Goal: Task Accomplishment & Management: Manage account settings

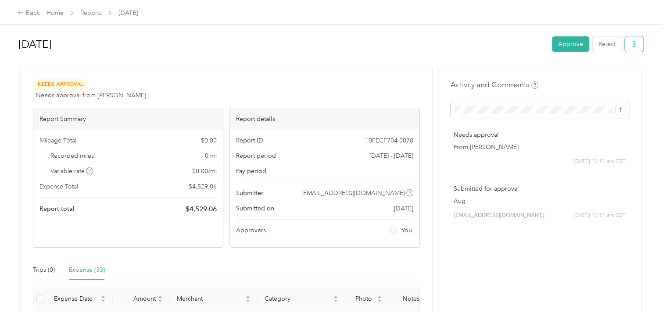
click at [632, 44] on icon "button" at bounding box center [633, 44] width 6 height 6
click at [607, 75] on span "Download" at bounding box center [606, 75] width 29 height 9
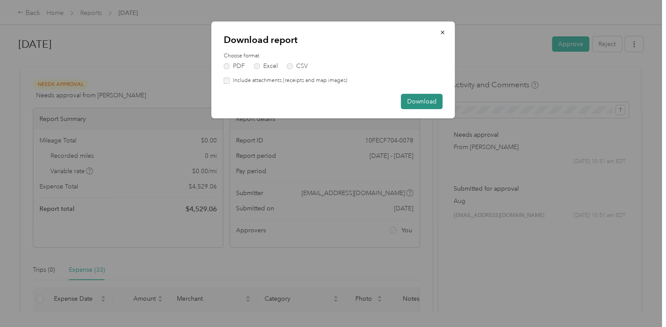
click at [417, 102] on button "Download" at bounding box center [422, 101] width 42 height 15
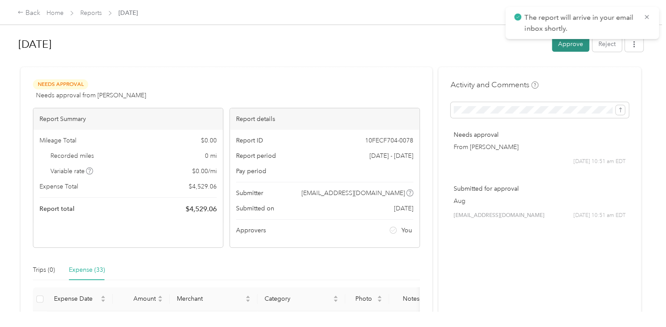
click at [559, 46] on button "Approve" at bounding box center [570, 43] width 37 height 15
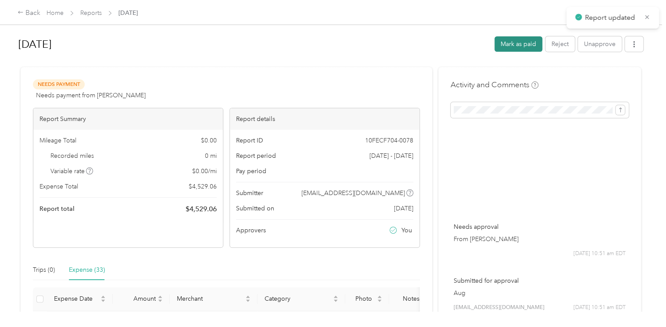
click at [502, 44] on button "Mark as paid" at bounding box center [518, 43] width 48 height 15
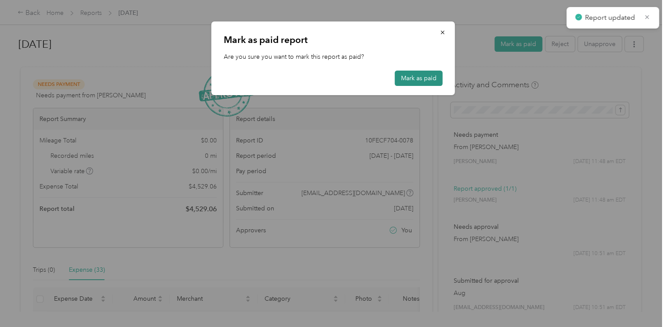
click at [409, 76] on button "Mark as paid" at bounding box center [419, 78] width 48 height 15
